Goal: Check status: Check status

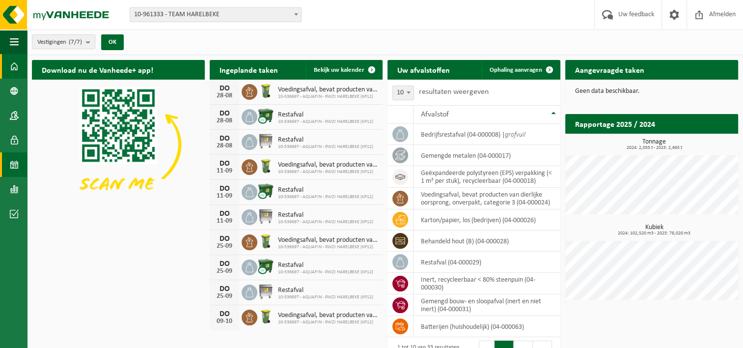
click at [13, 164] on span at bounding box center [14, 164] width 9 height 25
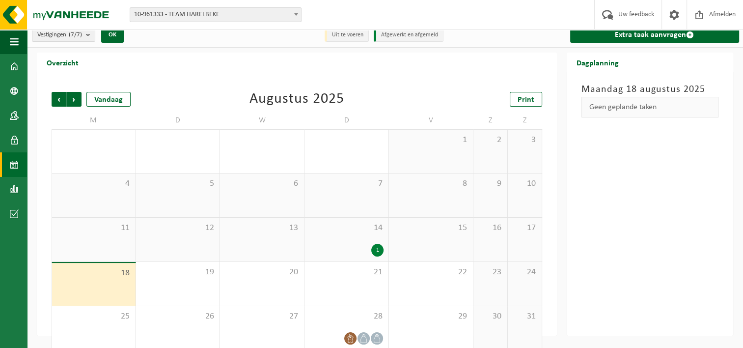
scroll to position [19, 0]
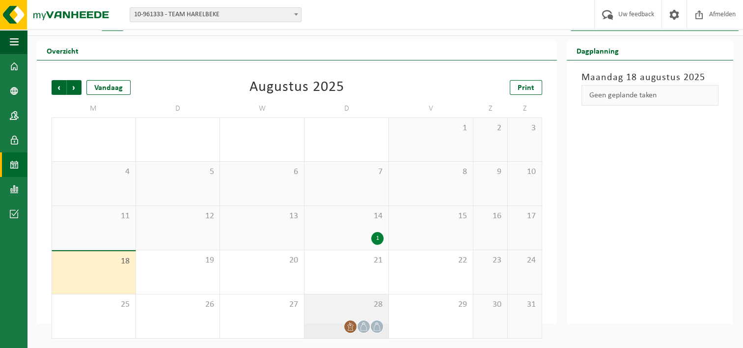
click at [340, 312] on div "28" at bounding box center [346, 316] width 84 height 44
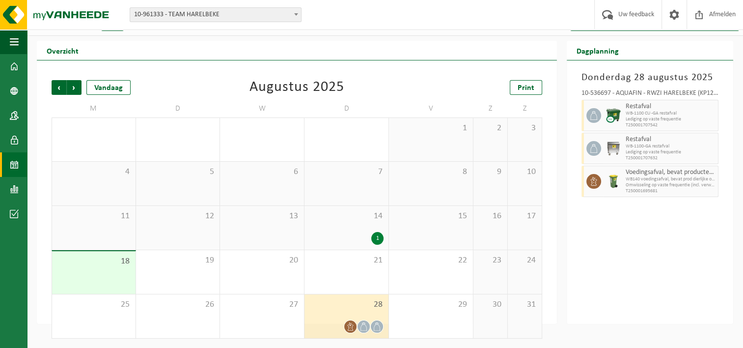
click at [336, 216] on span "14" at bounding box center [346, 216] width 74 height 11
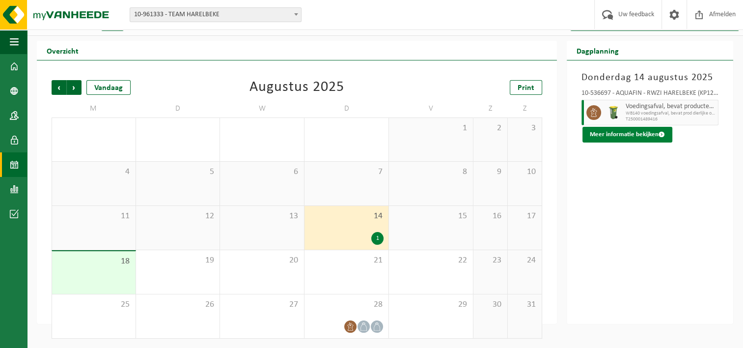
click at [660, 133] on span at bounding box center [662, 134] width 6 height 6
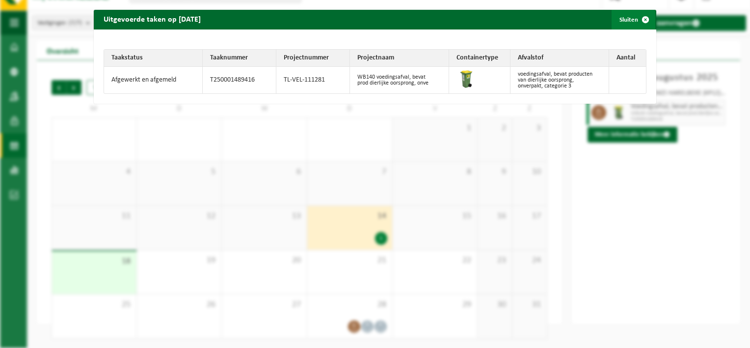
click at [640, 18] on span "button" at bounding box center [646, 20] width 20 height 20
